Goal: Information Seeking & Learning: Learn about a topic

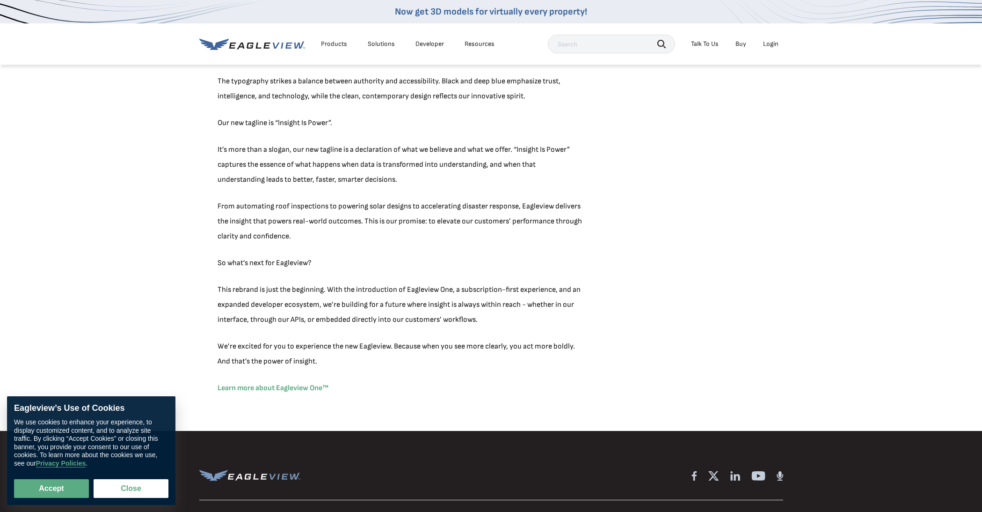
scroll to position [674, 0]
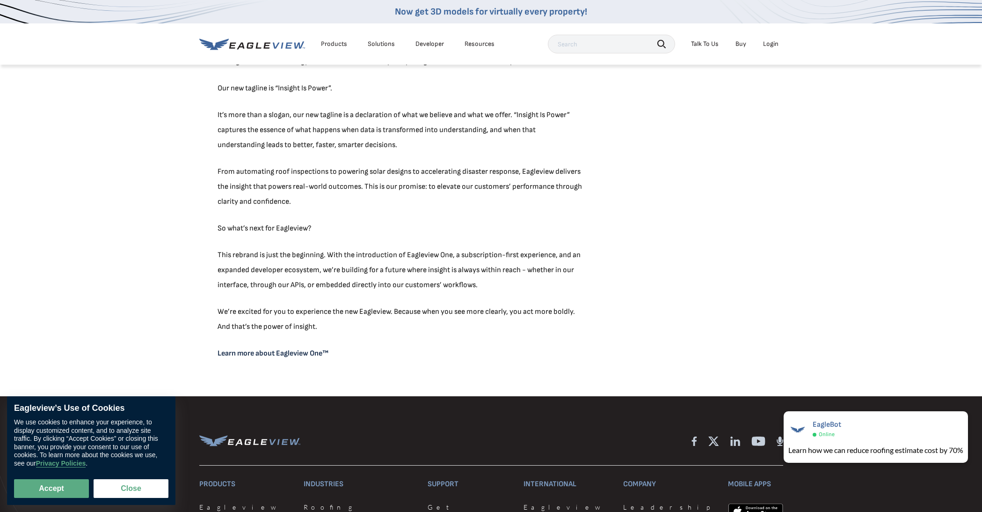
click at [308, 352] on link "Learn more about Eagleview One™" at bounding box center [273, 353] width 111 height 9
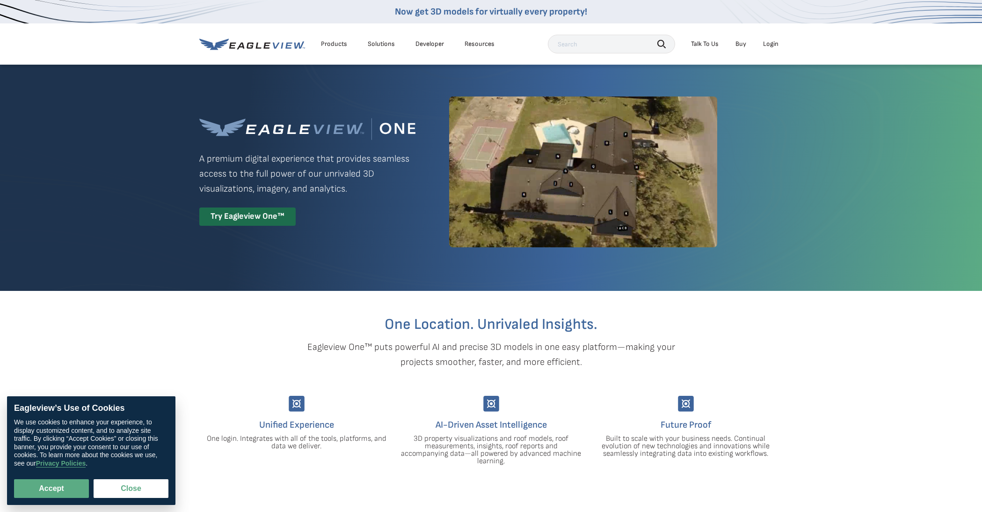
click at [281, 43] on icon at bounding box center [252, 44] width 106 height 12
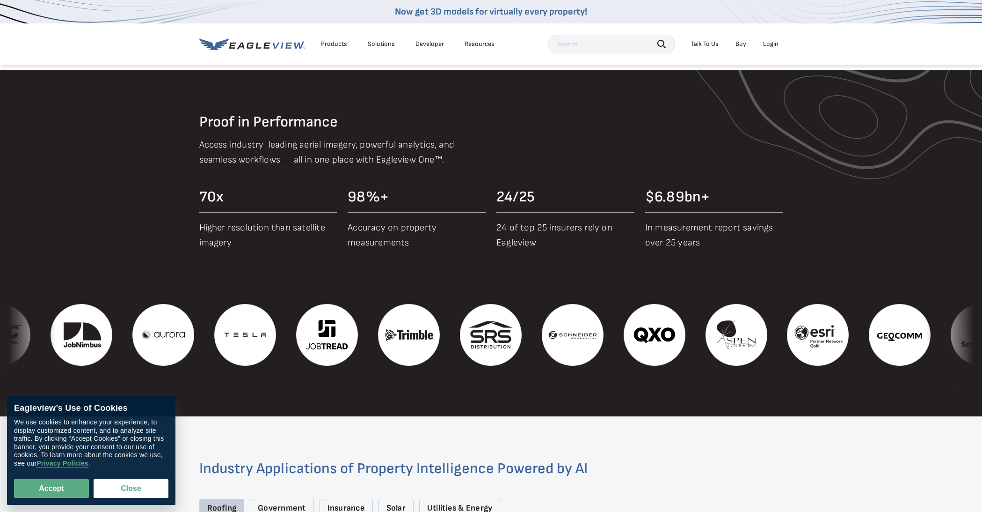
scroll to position [1122, 0]
